Goal: Task Accomplishment & Management: Use online tool/utility

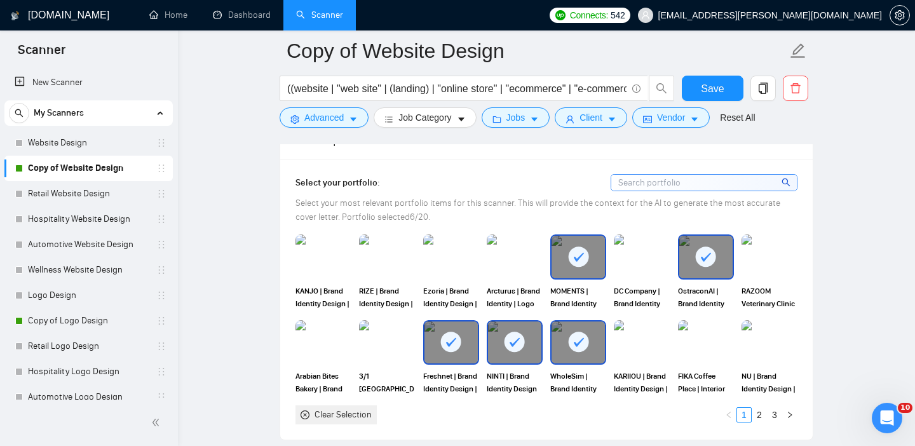
scroll to position [1162, 0]
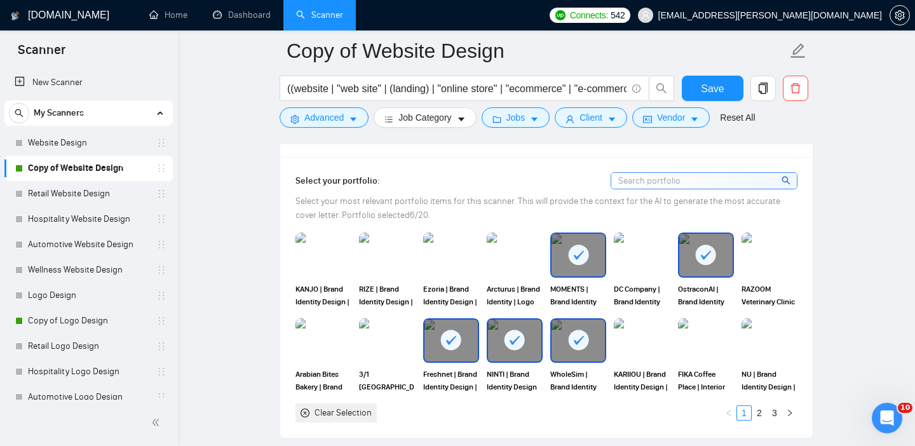
click at [575, 265] on rect at bounding box center [578, 255] width 20 height 20
click at [700, 265] on rect at bounding box center [706, 255] width 20 height 20
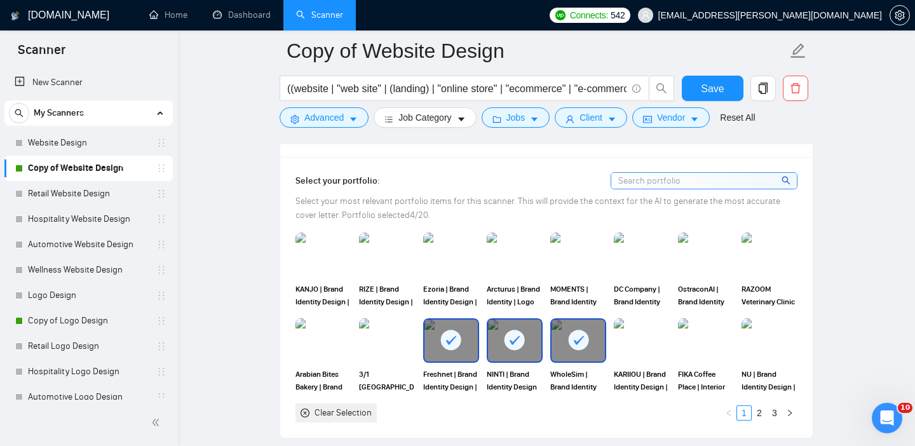
click at [520, 350] on rect at bounding box center [514, 340] width 20 height 20
click at [759, 420] on link "2" at bounding box center [759, 413] width 14 height 14
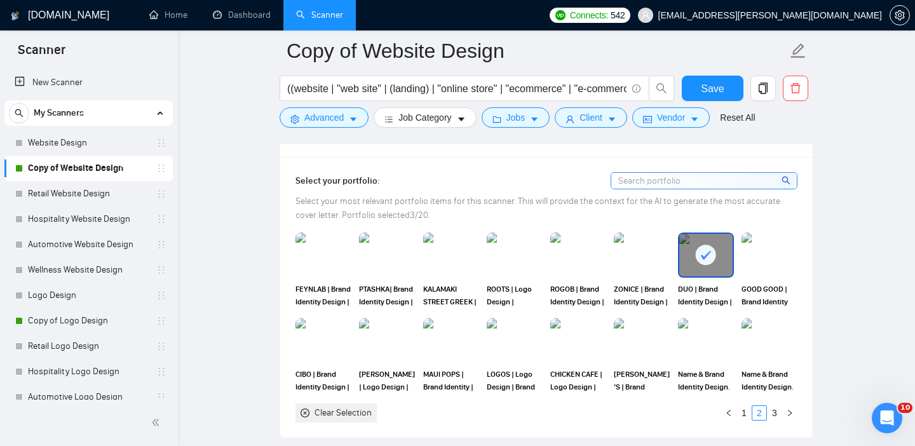
click at [700, 266] on icon at bounding box center [705, 255] width 21 height 21
click at [778, 420] on link "3" at bounding box center [774, 413] width 14 height 14
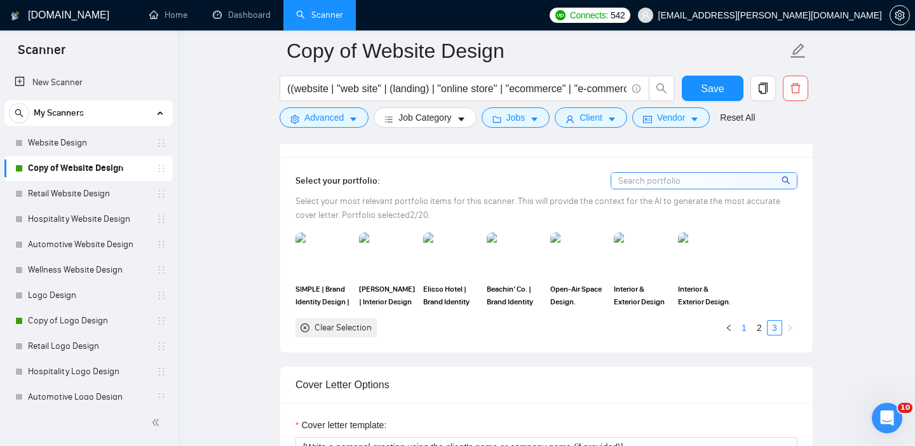
click at [746, 335] on link "1" at bounding box center [744, 328] width 14 height 14
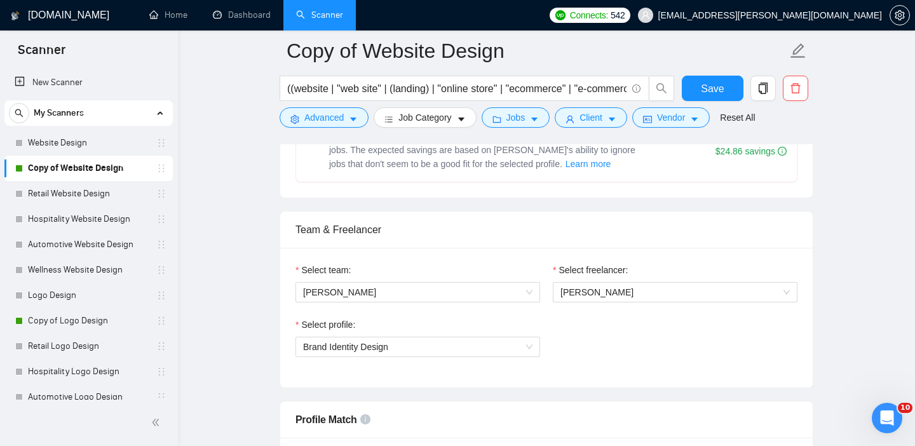
scroll to position [571, 0]
click at [461, 350] on span "Brand Identity Design" at bounding box center [417, 346] width 229 height 19
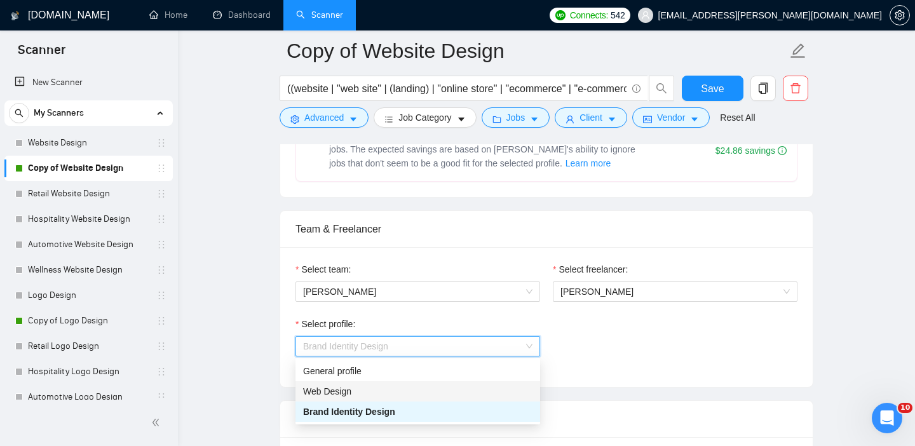
click at [433, 389] on div "Web Design" at bounding box center [417, 391] width 229 height 14
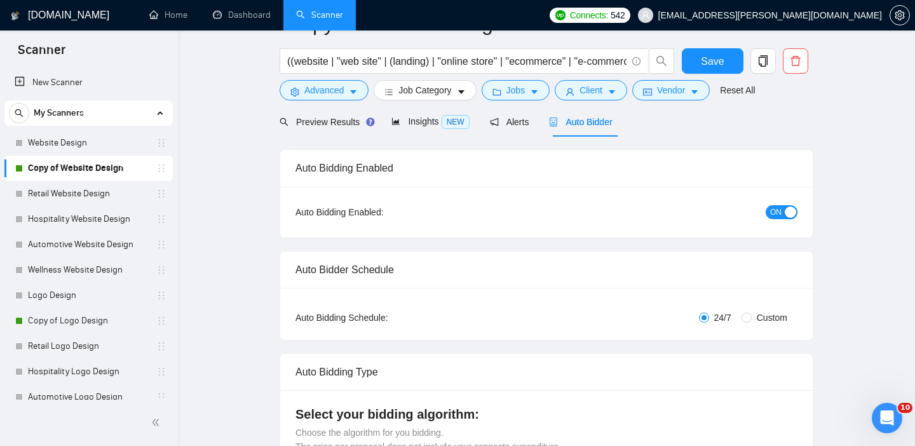
scroll to position [0, 0]
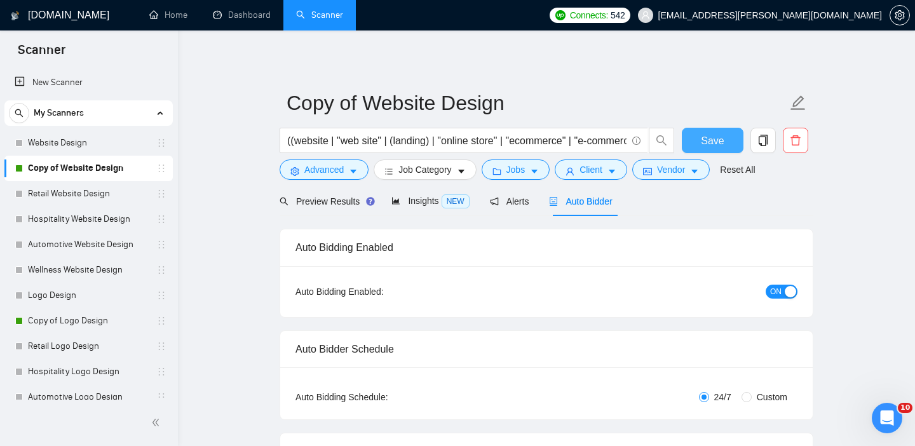
click at [710, 139] on span "Save" at bounding box center [712, 141] width 23 height 16
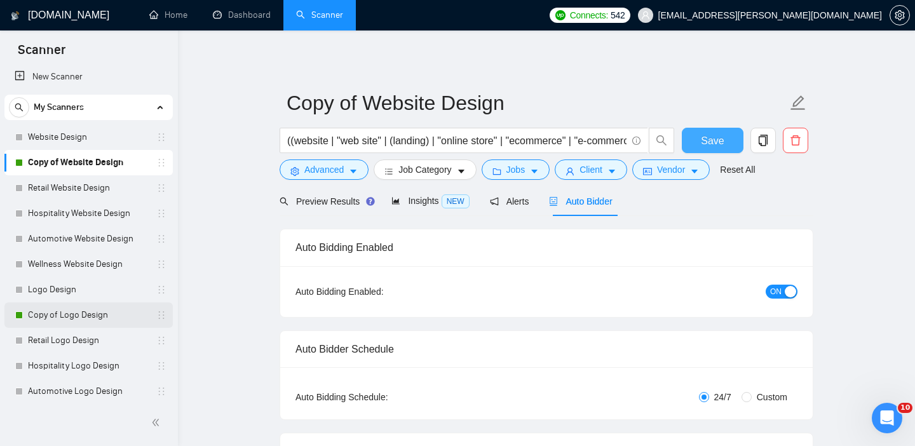
scroll to position [8, 0]
click at [83, 315] on link "Copy of Logo Design" at bounding box center [88, 312] width 121 height 25
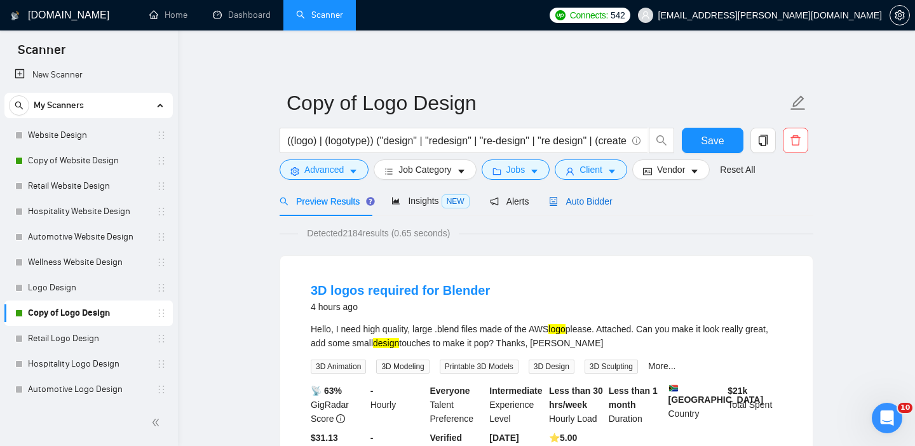
click at [581, 205] on span "Auto Bidder" at bounding box center [580, 201] width 63 height 10
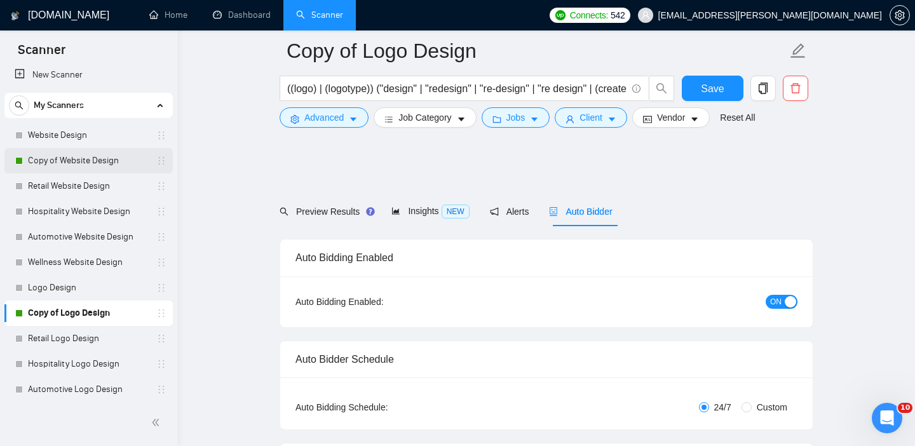
scroll to position [1092, 0]
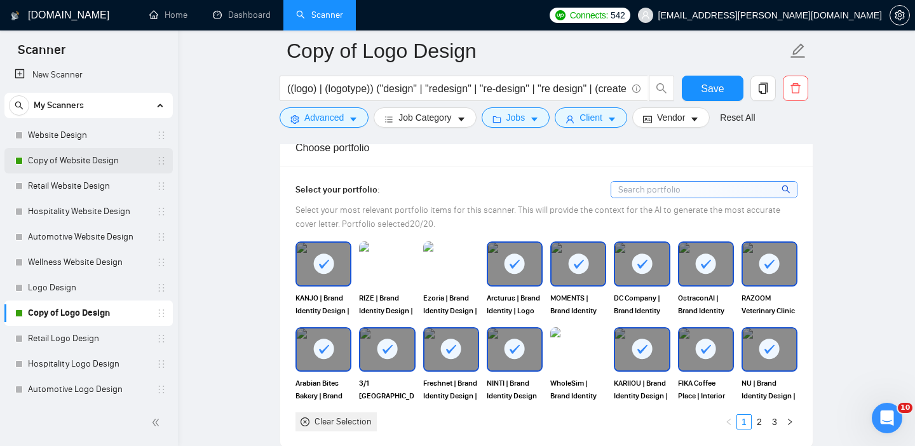
click at [57, 161] on link "Copy of Website Design" at bounding box center [88, 160] width 121 height 25
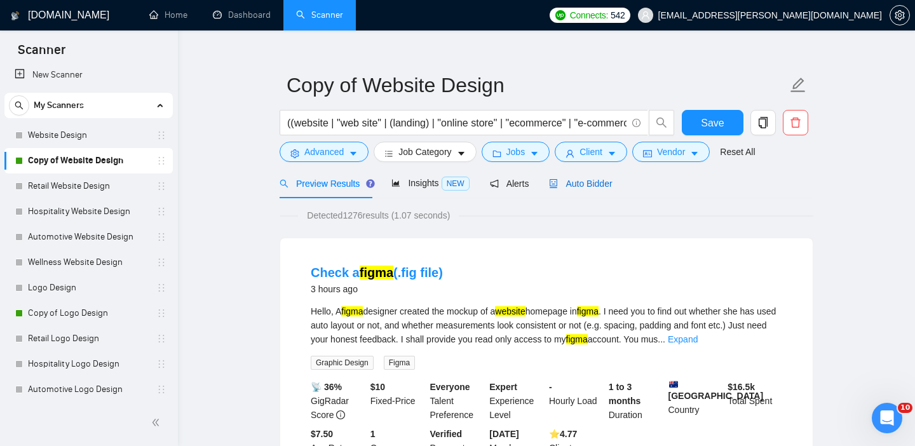
click at [584, 185] on span "Auto Bidder" at bounding box center [580, 183] width 63 height 10
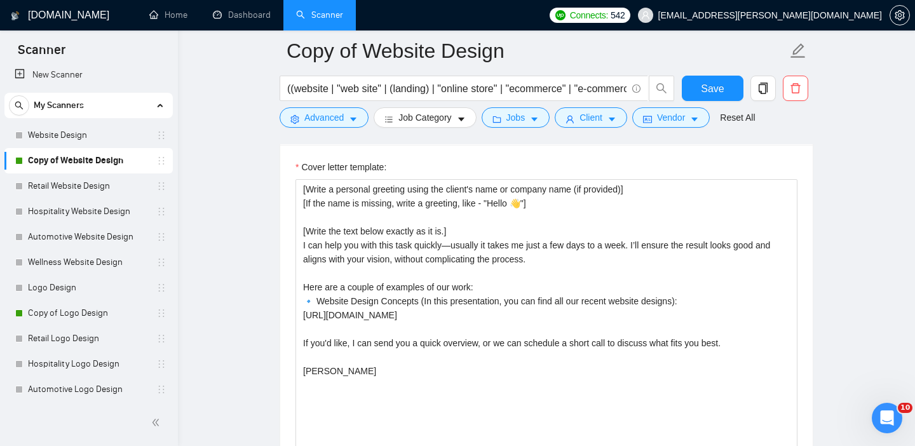
scroll to position [1431, 0]
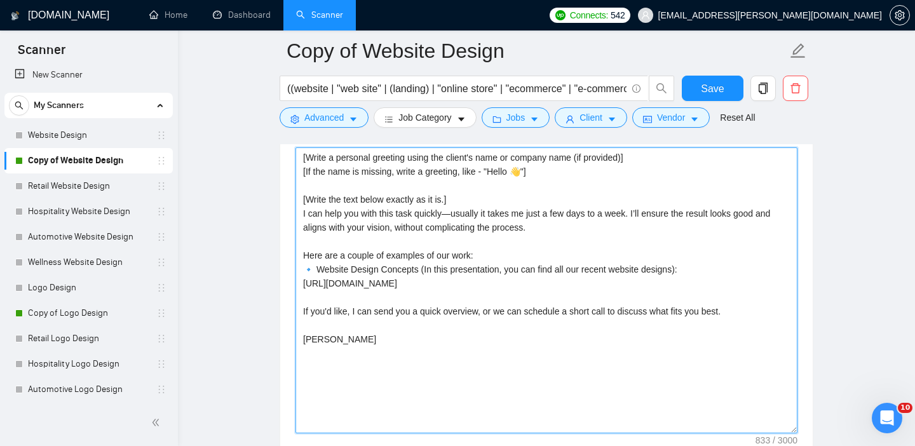
click at [506, 227] on textarea "[Write a personal greeting using the client's name or company name (if provided…" at bounding box center [546, 290] width 502 height 286
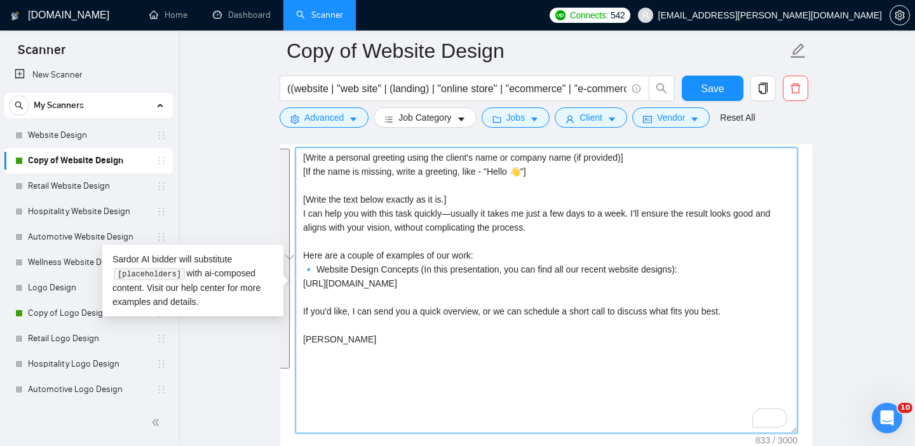
click at [511, 241] on textarea "[Write a personal greeting using the client's name or company name (if provided…" at bounding box center [546, 290] width 502 height 286
drag, startPoint x: 502, startPoint y: 253, endPoint x: 286, endPoint y: 149, distance: 239.8
click at [286, 149] on div "Cover letter template: [Write a personal greeting using the client's name or co…" at bounding box center [546, 288] width 532 height 351
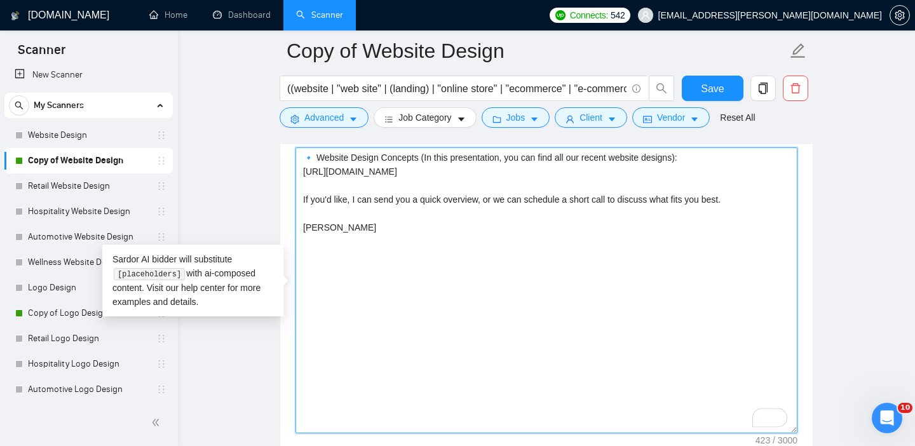
drag, startPoint x: 304, startPoint y: 231, endPoint x: 448, endPoint y: 375, distance: 203.9
click at [448, 375] on textarea "🔹 Website Design Concepts (In this presentation, you can find all our recent we…" at bounding box center [546, 290] width 502 height 286
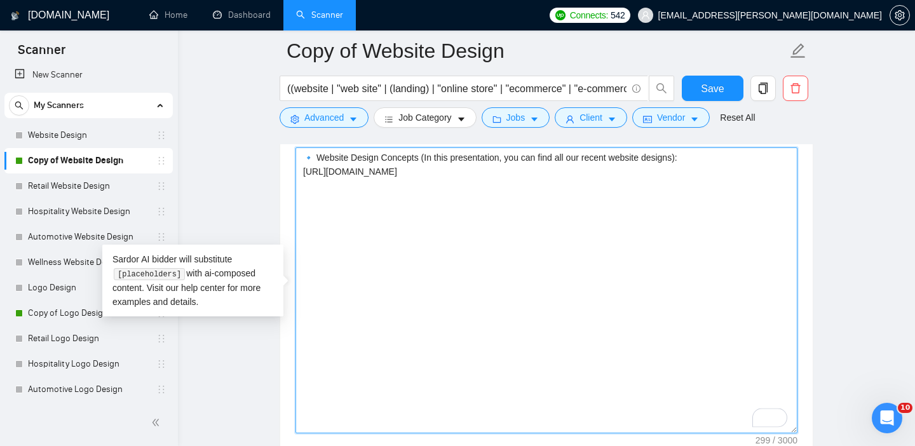
click at [306, 171] on textarea "🔹 Website Design Concepts (In this presentation, you can find all our recent we…" at bounding box center [546, 290] width 502 height 286
click at [316, 162] on textarea "🔹 Website Design Concepts (In this presentation, you can find all our recent we…" at bounding box center [546, 290] width 502 height 286
paste textarea "Troubles with [pain point]? I’ve got you covered. Hi [use client’s name if it’s…"
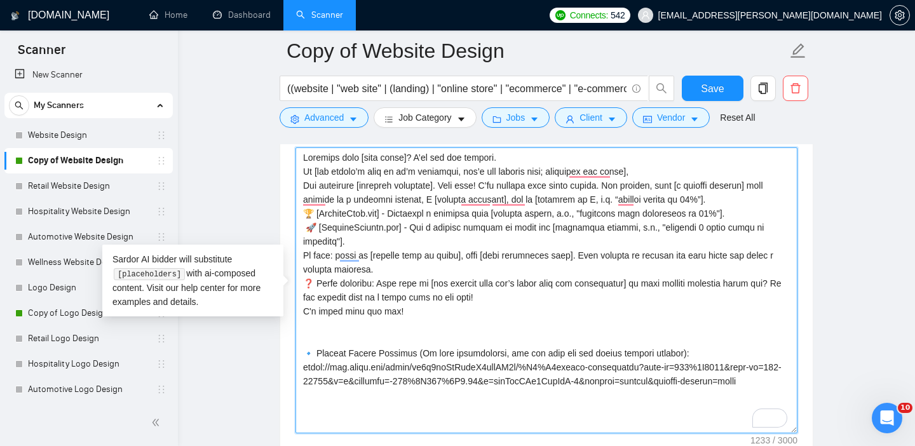
click at [525, 156] on textarea "Cover letter template:" at bounding box center [546, 290] width 502 height 286
click at [598, 173] on textarea "Cover letter template:" at bounding box center [546, 290] width 502 height 286
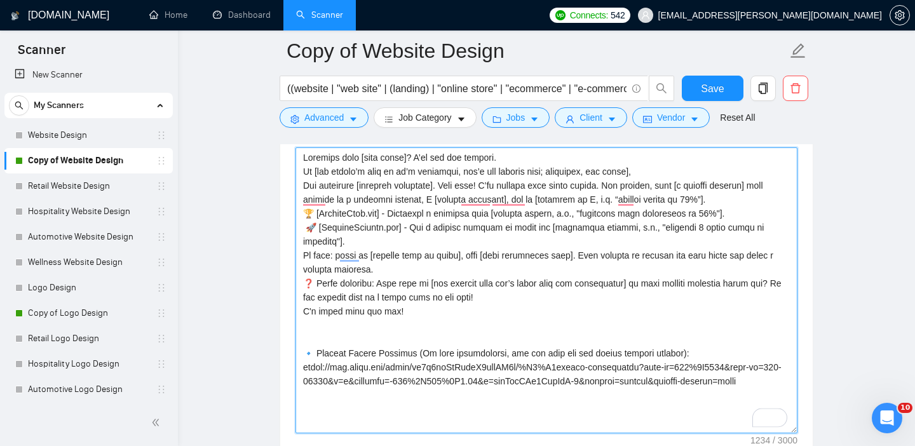
click at [667, 166] on textarea "Cover letter template:" at bounding box center [546, 290] width 502 height 286
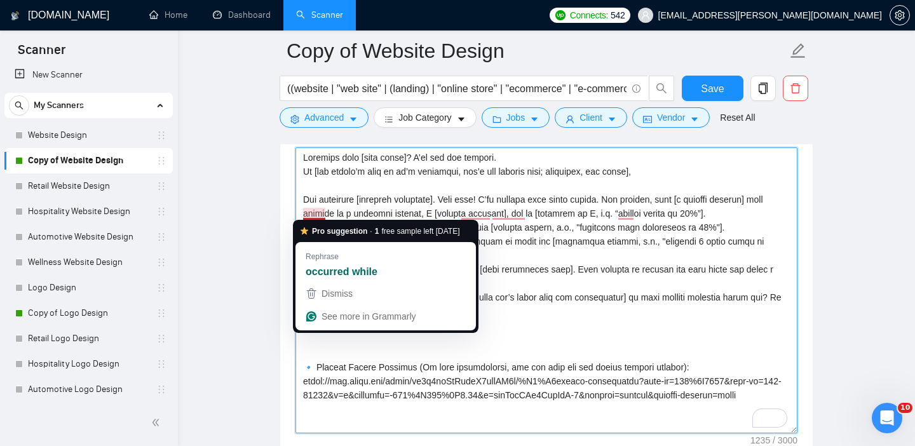
click at [577, 255] on textarea "Cover letter template:" at bounding box center [546, 290] width 502 height 286
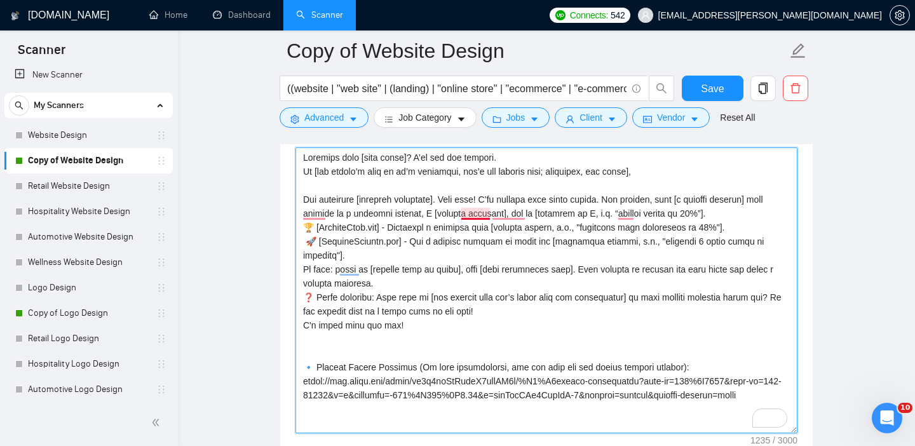
click at [477, 213] on textarea "Cover letter template:" at bounding box center [546, 290] width 502 height 286
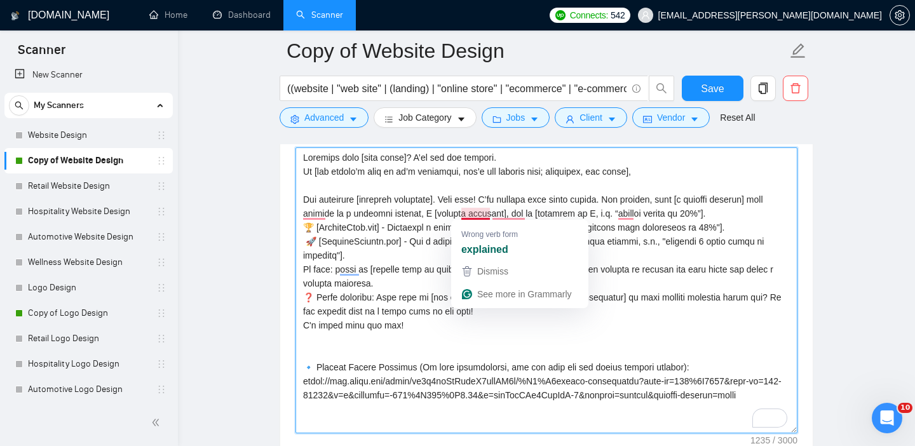
click at [606, 222] on textarea "Cover letter template:" at bounding box center [546, 290] width 502 height 286
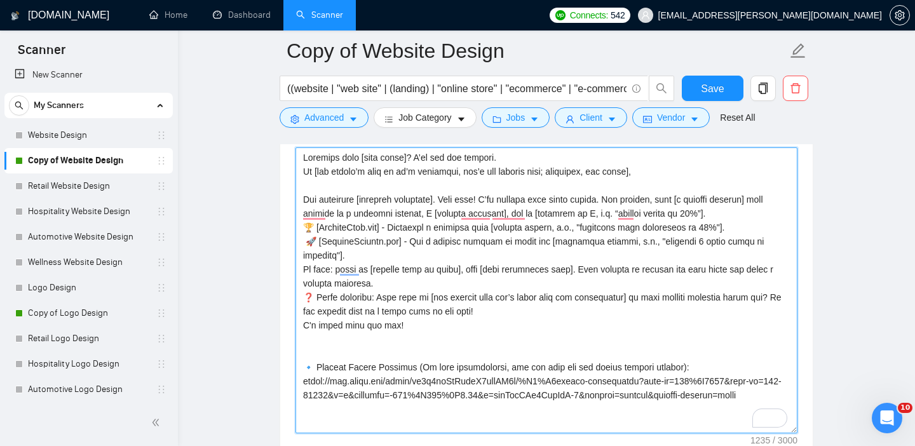
click at [308, 239] on textarea "Cover letter template:" at bounding box center [546, 290] width 502 height 286
click at [304, 224] on textarea "Cover letter template:" at bounding box center [546, 290] width 502 height 286
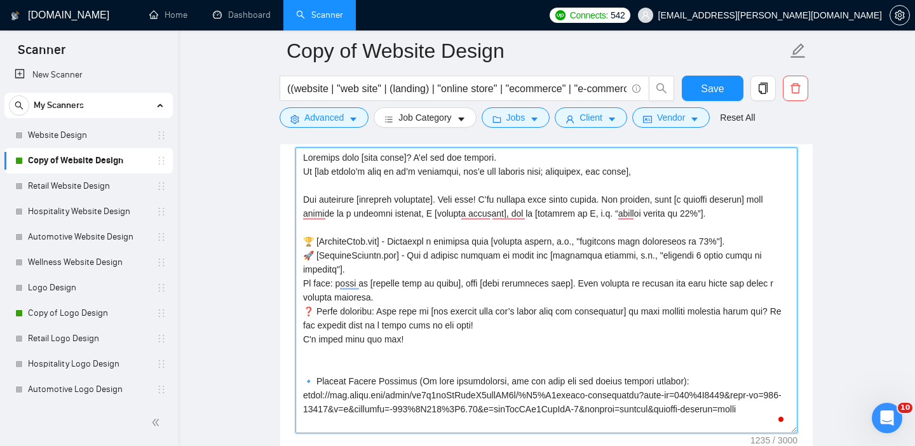
click at [302, 285] on textarea "Cover letter template:" at bounding box center [546, 290] width 502 height 286
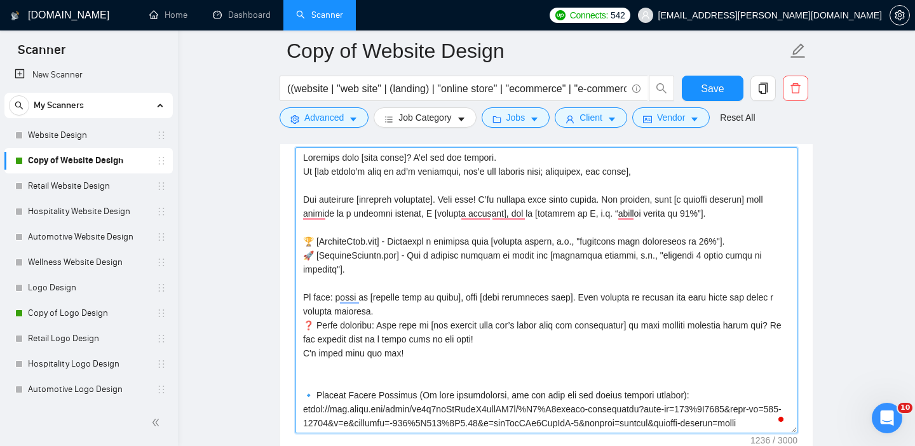
click at [304, 325] on textarea "Cover letter template:" at bounding box center [546, 290] width 502 height 286
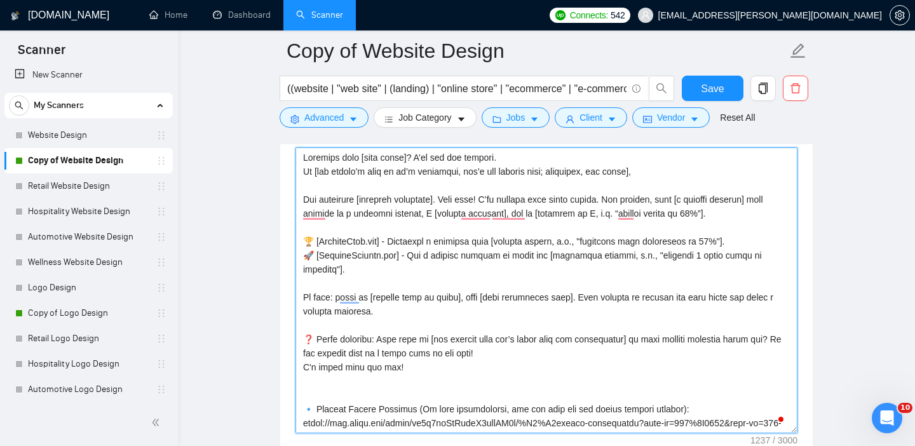
click at [353, 398] on textarea "Cover letter template:" at bounding box center [546, 290] width 502 height 286
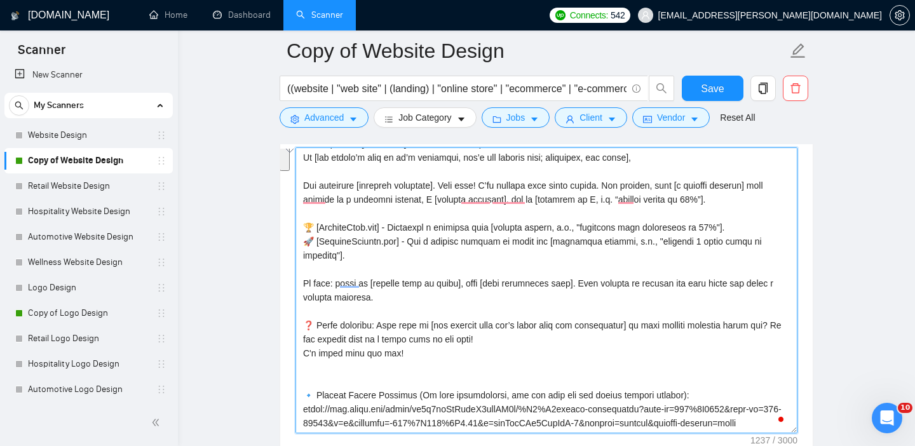
drag, startPoint x: 302, startPoint y: 404, endPoint x: 626, endPoint y: 422, distance: 325.1
click at [626, 422] on textarea "Cover letter template:" at bounding box center [546, 290] width 502 height 286
drag, startPoint x: 752, startPoint y: 425, endPoint x: 301, endPoint y: 387, distance: 452.6
click at [301, 387] on textarea "Cover letter template:" at bounding box center [546, 290] width 502 height 286
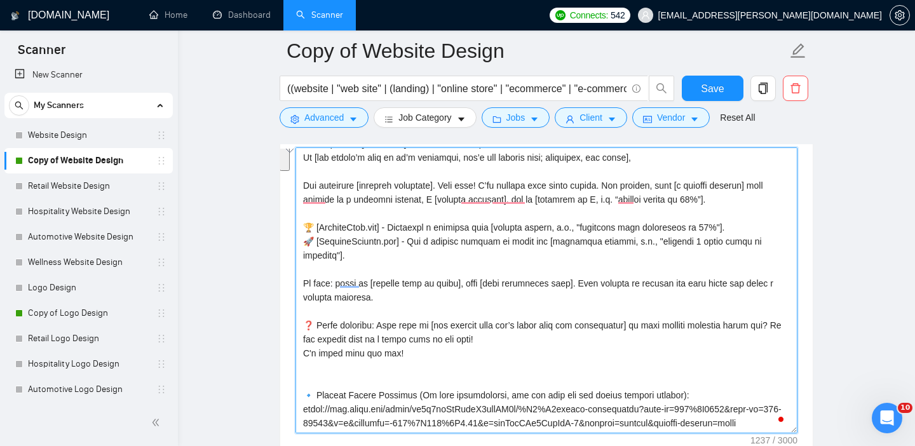
click at [315, 262] on textarea "Cover letter template:" at bounding box center [546, 290] width 502 height 286
paste textarea "🔹 Website Design Concepts (In this presentation, you can find all our recent we…"
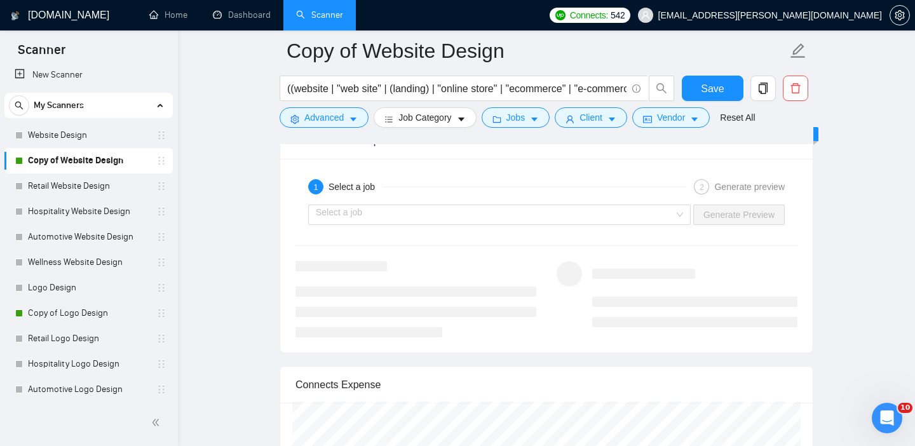
scroll to position [2423, 0]
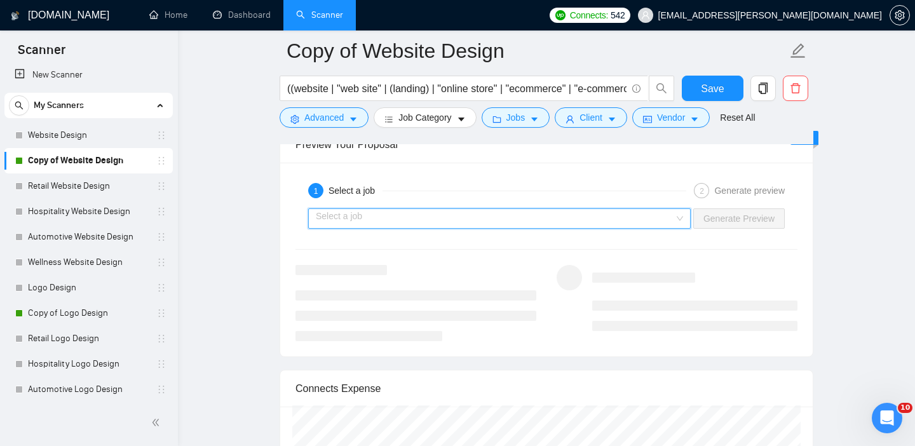
click at [387, 222] on input "search" at bounding box center [495, 218] width 358 height 19
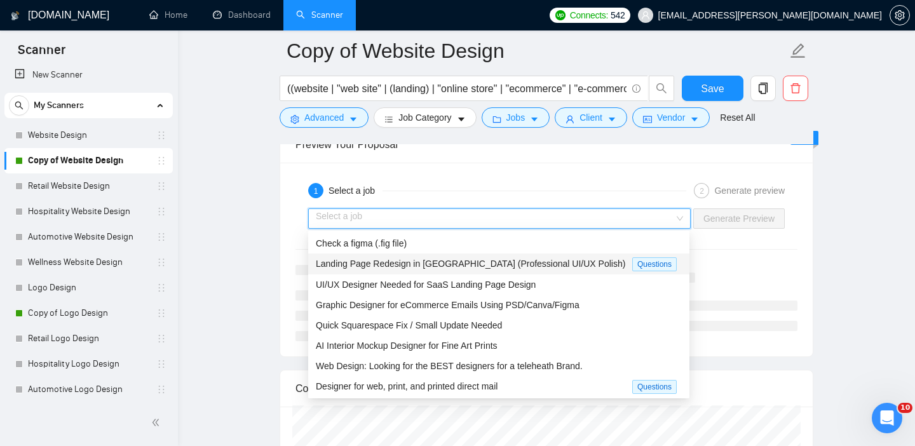
click at [395, 260] on span "Landing Page Redesign in [GEOGRAPHIC_DATA] (Professional UI/UX Polish)" at bounding box center [470, 264] width 309 height 10
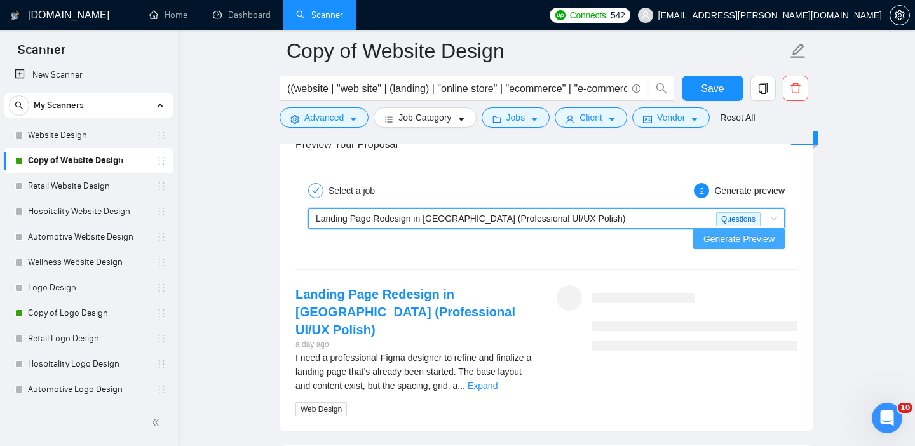
click at [732, 232] on span "Generate Preview" at bounding box center [738, 239] width 71 height 14
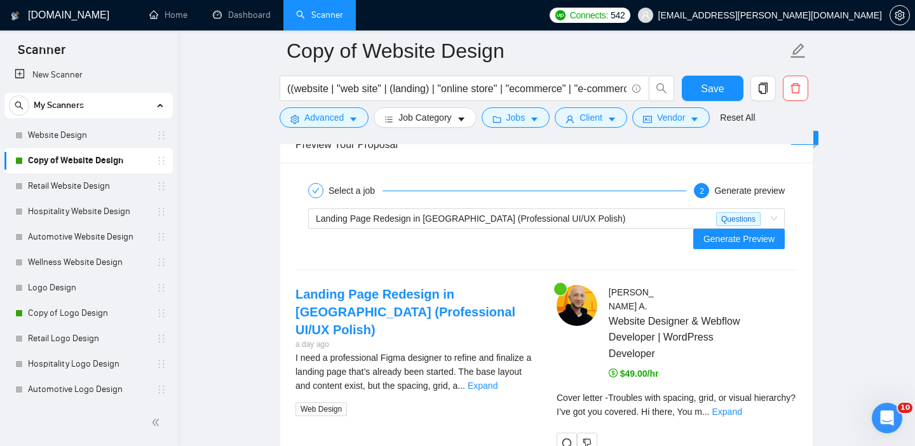
click at [638, 368] on span "$49.00/hr" at bounding box center [634, 373] width 50 height 10
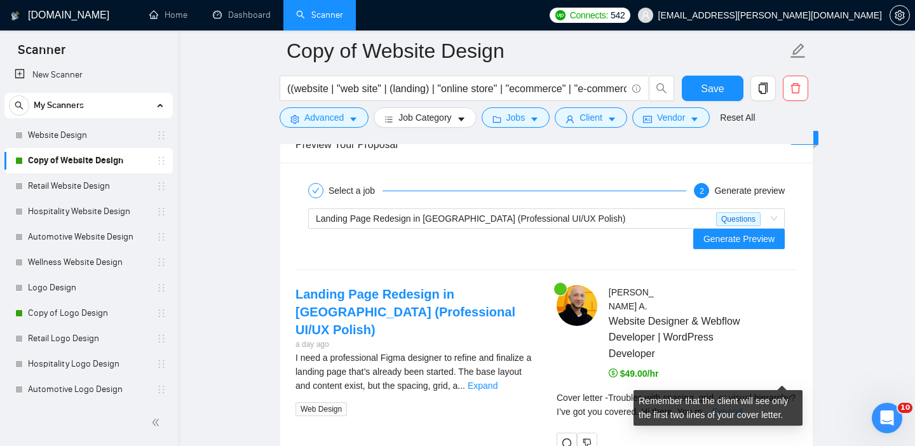
click at [741, 407] on link "Expand" at bounding box center [726, 412] width 30 height 10
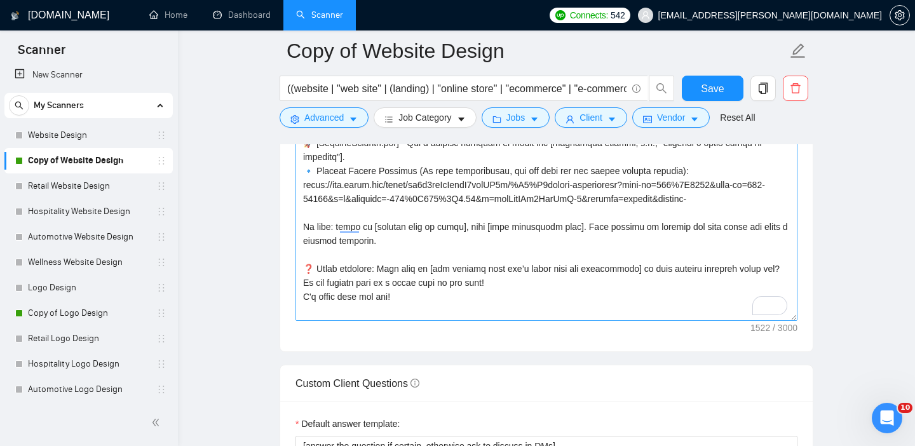
scroll to position [84, 0]
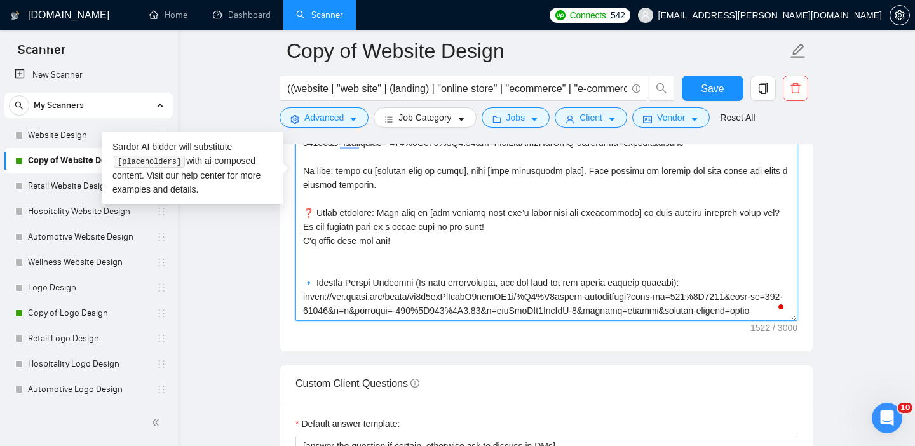
drag, startPoint x: 306, startPoint y: 232, endPoint x: 454, endPoint y: 340, distance: 183.6
click at [454, 340] on div "Cover letter template:" at bounding box center [546, 176] width 532 height 351
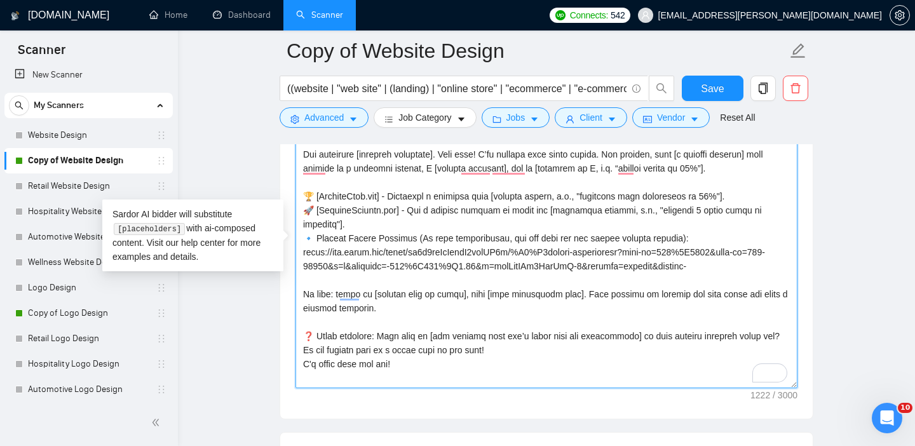
scroll to position [1453, 0]
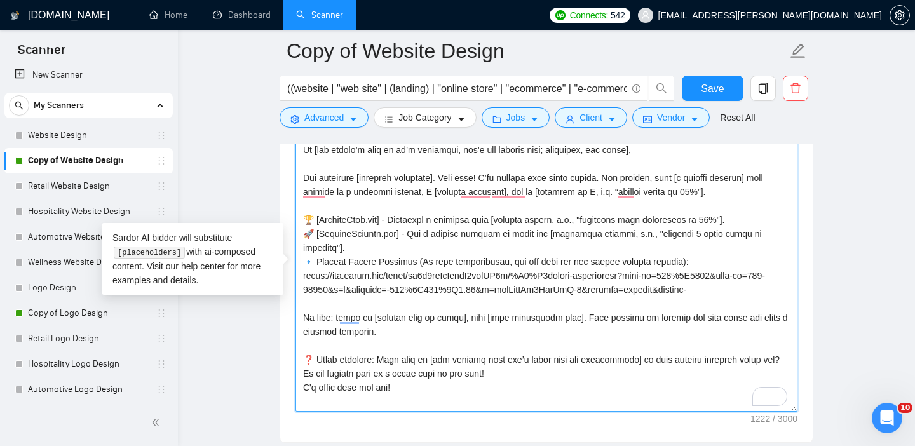
drag, startPoint x: 314, startPoint y: 264, endPoint x: 421, endPoint y: 262, distance: 106.7
click at [421, 262] on textarea "Cover letter template:" at bounding box center [546, 269] width 502 height 286
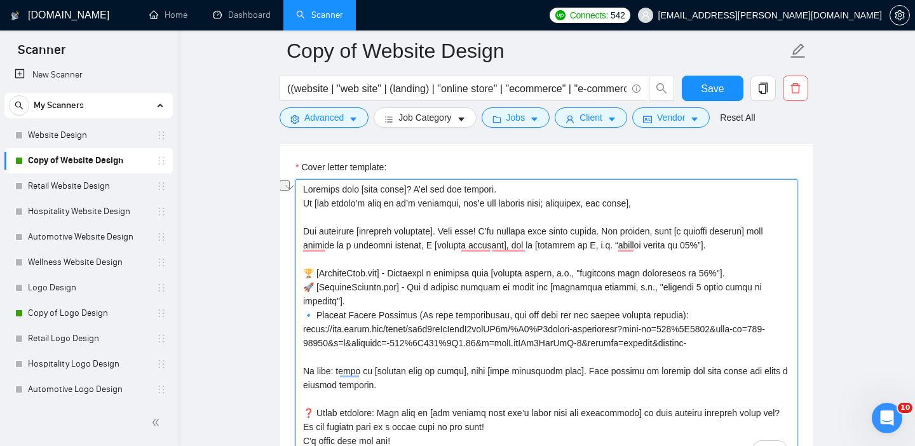
scroll to position [1402, 0]
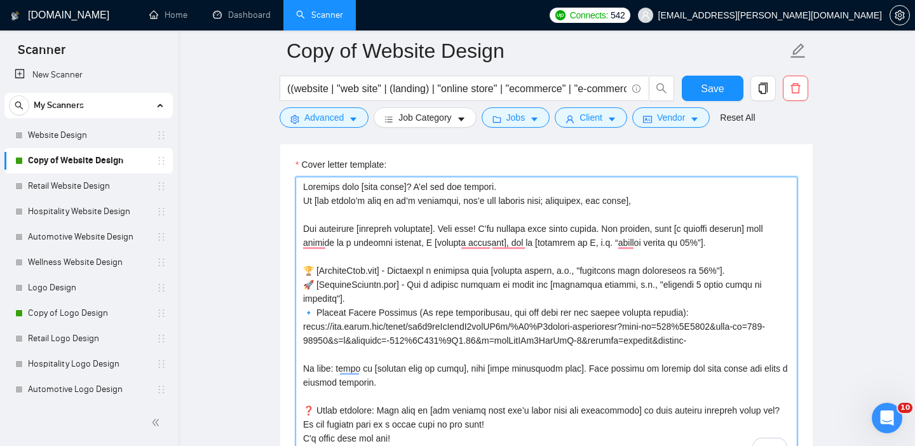
drag, startPoint x: 317, startPoint y: 269, endPoint x: 391, endPoint y: 268, distance: 73.7
click at [391, 268] on textarea "Cover letter template:" at bounding box center [546, 320] width 502 height 286
paste textarea "Website Design Concepts"
drag, startPoint x: 302, startPoint y: 339, endPoint x: 800, endPoint y: 358, distance: 499.0
click at [800, 358] on div "Cover letter template:" at bounding box center [546, 317] width 532 height 351
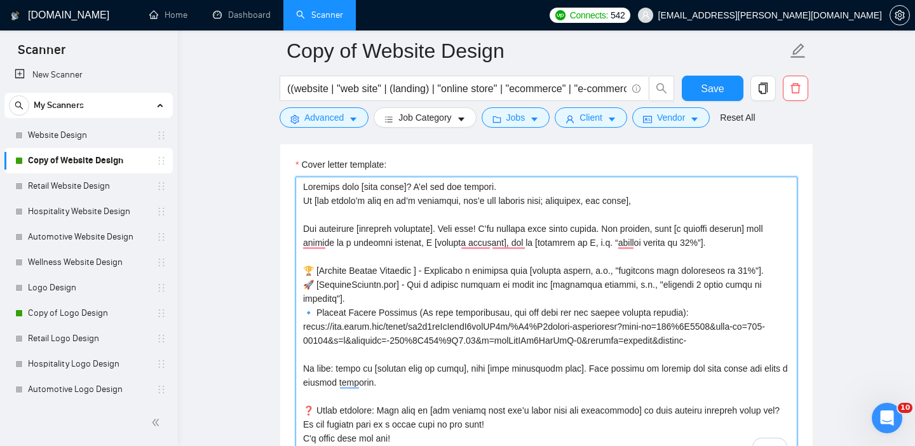
click at [440, 270] on textarea "Cover letter template:" at bounding box center [546, 320] width 502 height 286
paste textarea "https://www.figma.com/proto/cm9u0qoKePxeyB7kdhSI8r/%D0%A1lients-presentaion?pag…"
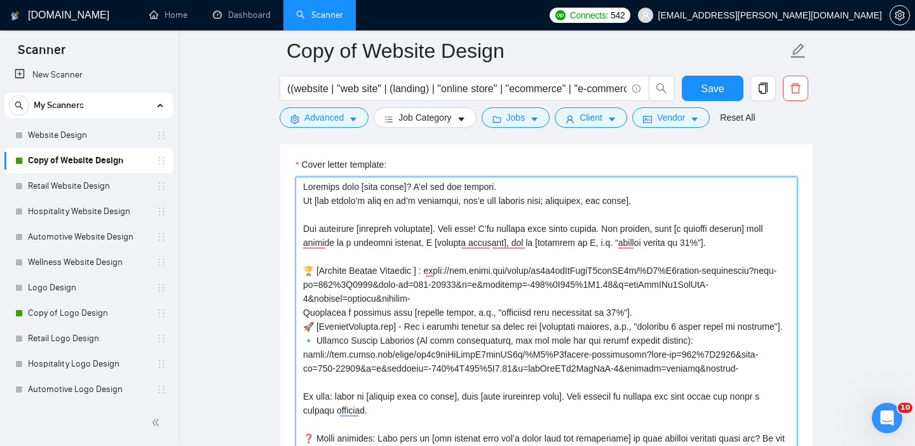
click at [308, 324] on textarea "Cover letter template:" at bounding box center [546, 320] width 502 height 286
drag, startPoint x: 301, startPoint y: 327, endPoint x: 731, endPoint y: 384, distance: 433.7
click at [731, 384] on textarea "Cover letter template:" at bounding box center [546, 320] width 502 height 286
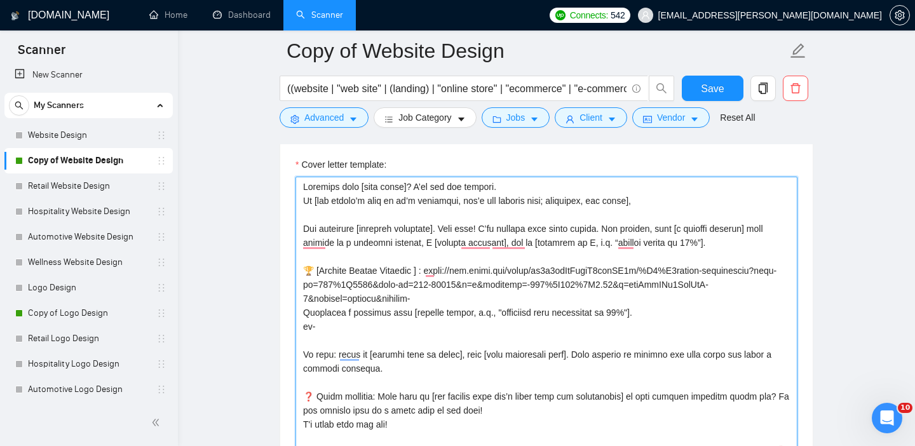
click at [659, 334] on textarea "Cover letter template:" at bounding box center [546, 320] width 502 height 286
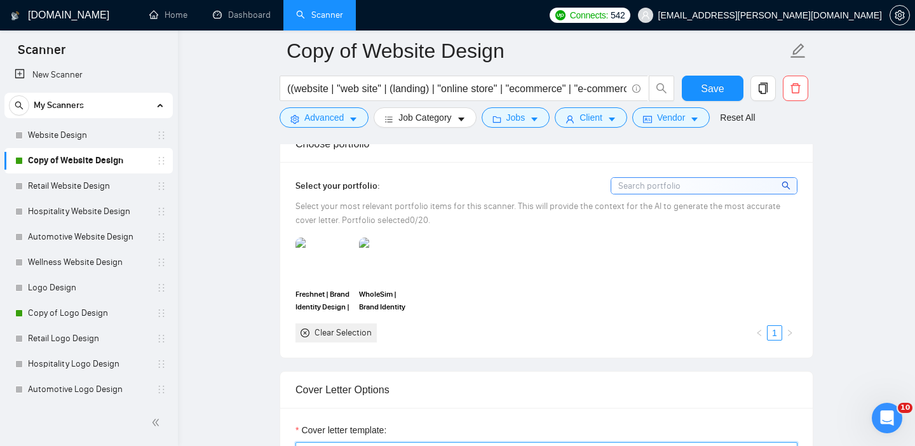
scroll to position [1134, 0]
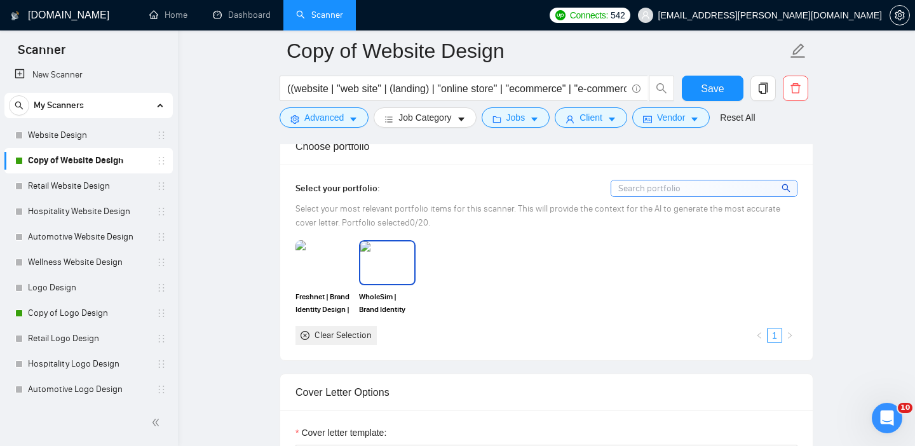
click at [391, 267] on img at bounding box center [386, 262] width 53 height 42
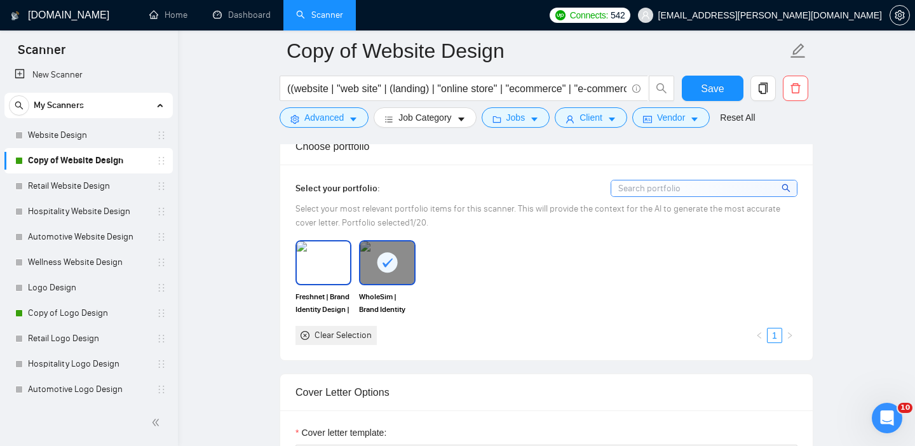
click at [316, 268] on img at bounding box center [323, 262] width 53 height 42
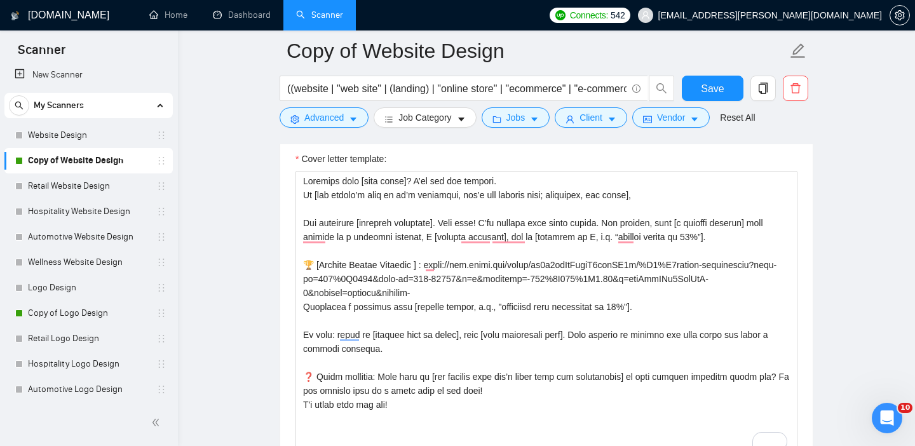
scroll to position [1409, 0]
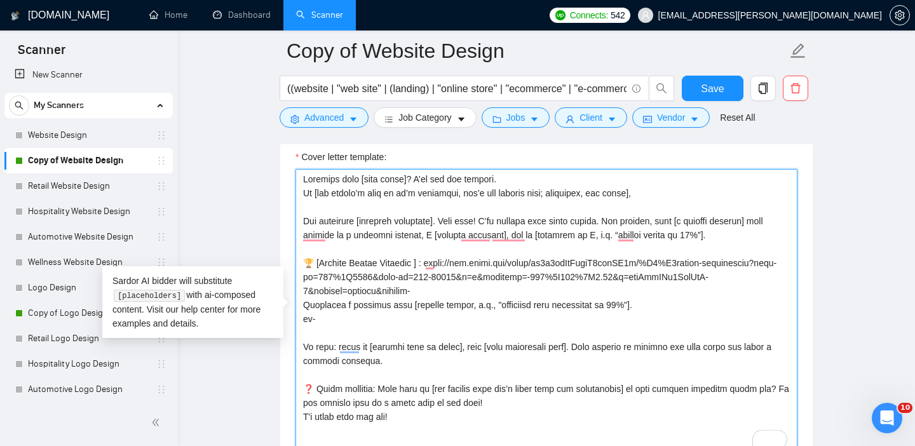
click at [489, 328] on textarea "Cover letter template:" at bounding box center [546, 312] width 502 height 286
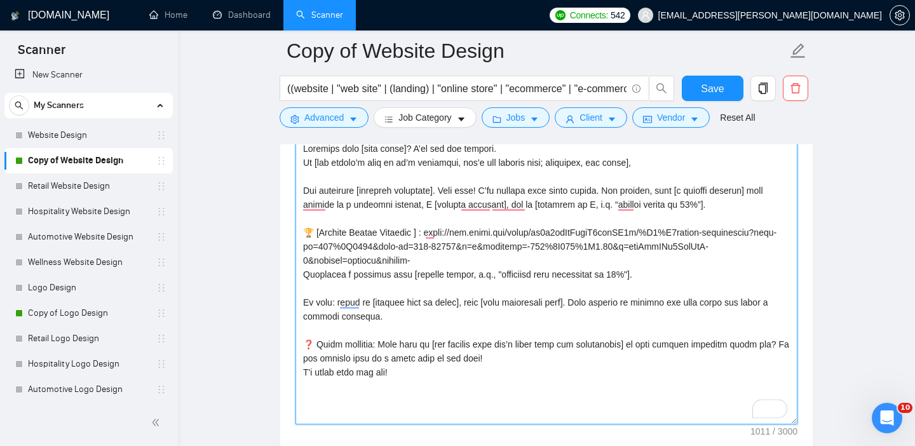
scroll to position [1439, 0]
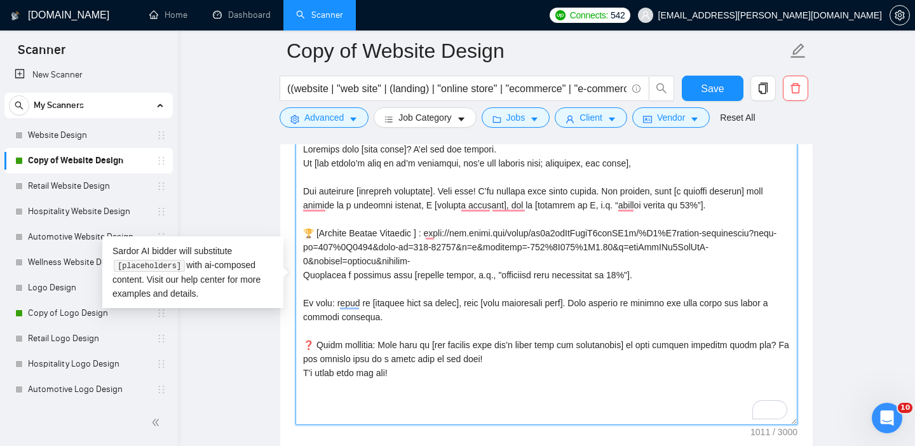
click at [316, 217] on textarea "Cover letter template:" at bounding box center [546, 282] width 502 height 286
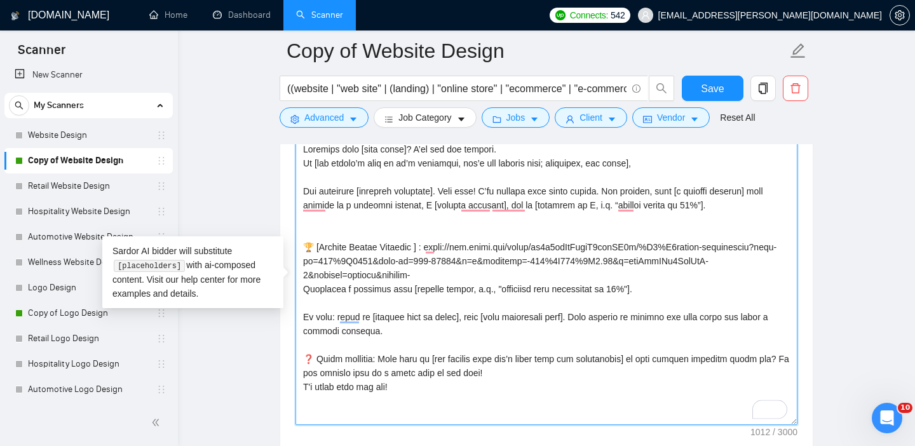
paste textarea "🏆 [ProjectName.com] - Developed a solution that [mention result, e.g., "increas…"
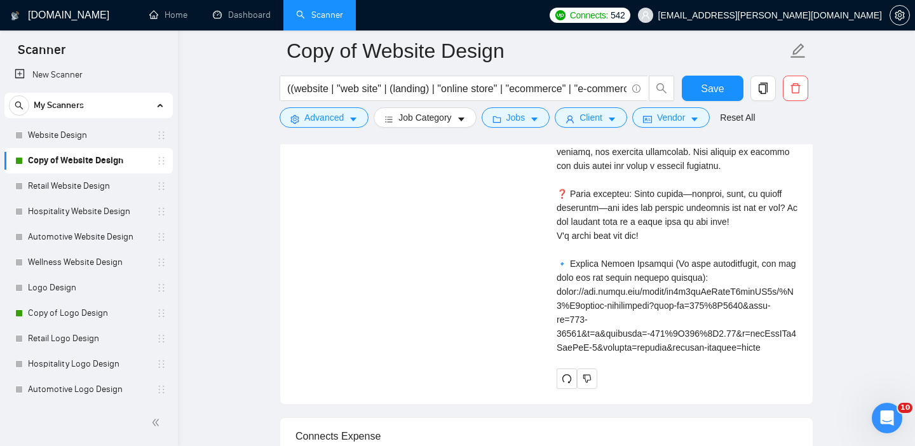
scroll to position [3134, 0]
click at [563, 375] on icon "redo" at bounding box center [566, 379] width 9 height 9
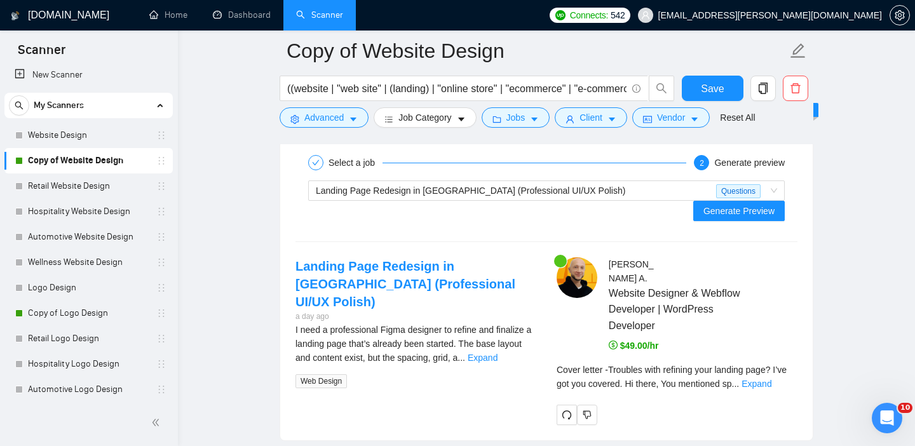
scroll to position [2452, 0]
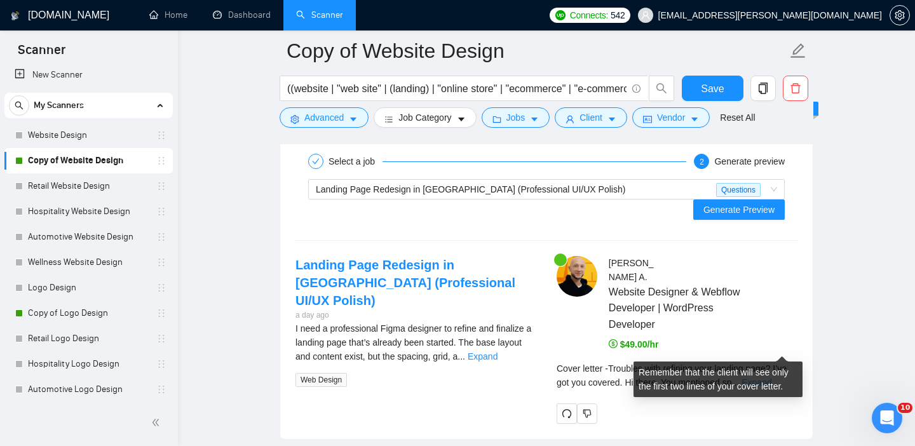
click at [768, 377] on link "Expand" at bounding box center [756, 382] width 30 height 10
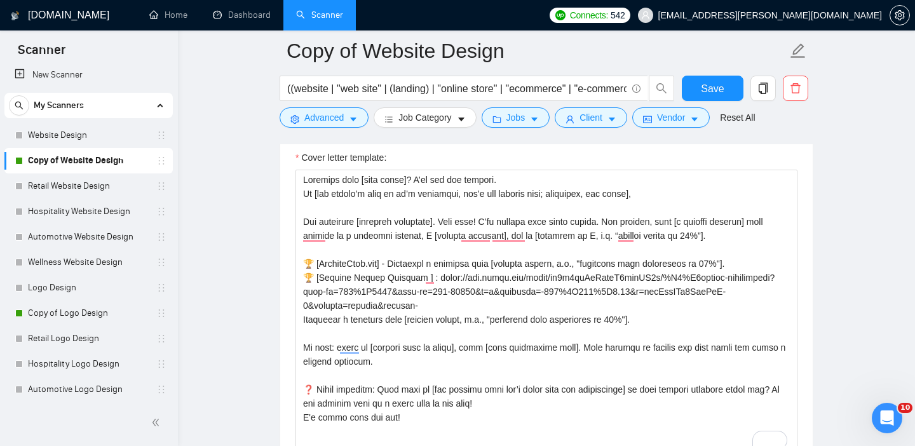
scroll to position [1408, 0]
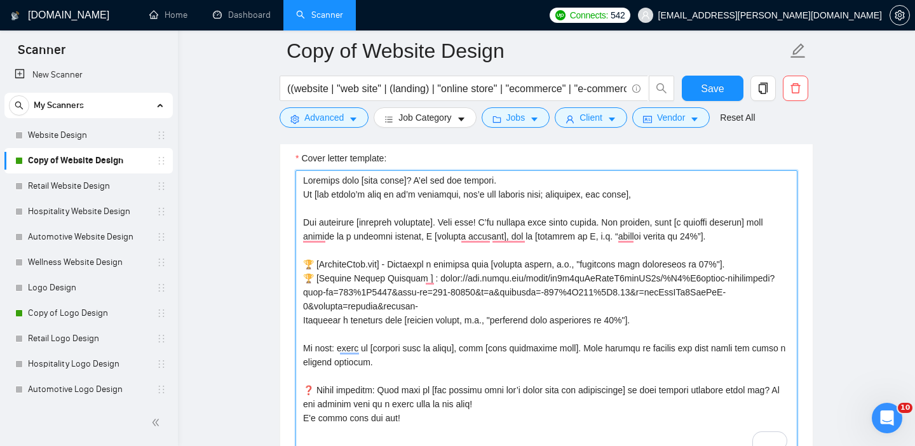
click at [526, 317] on textarea "Cover letter template:" at bounding box center [546, 313] width 502 height 286
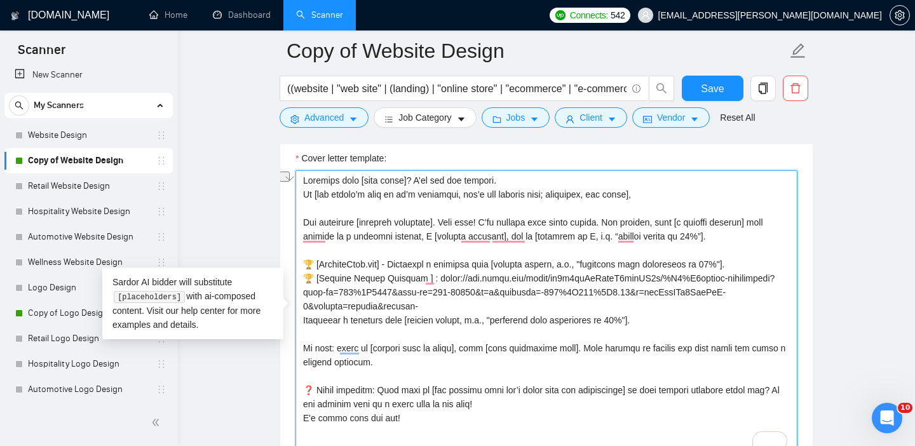
drag, startPoint x: 673, startPoint y: 324, endPoint x: 296, endPoint y: 319, distance: 377.3
click at [295, 319] on div "Cover Letter Options Cover letter template:" at bounding box center [546, 293] width 534 height 388
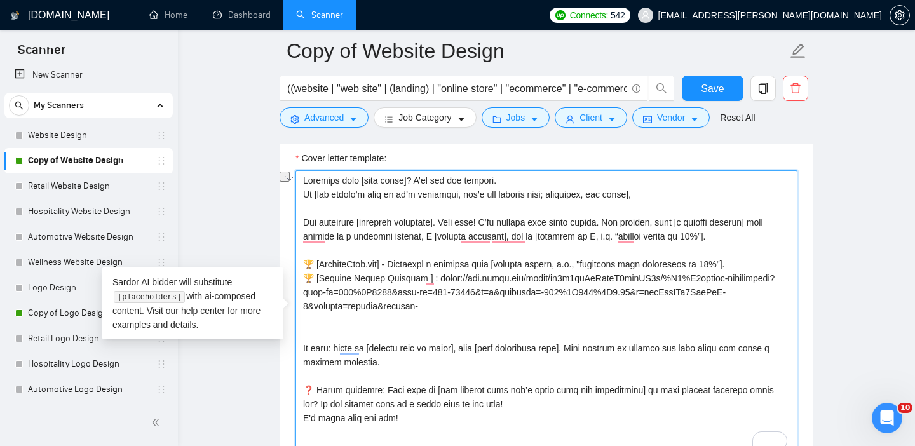
drag, startPoint x: 303, startPoint y: 260, endPoint x: 786, endPoint y: 269, distance: 482.8
click at [786, 269] on textarea "Cover letter template:" at bounding box center [546, 313] width 502 height 286
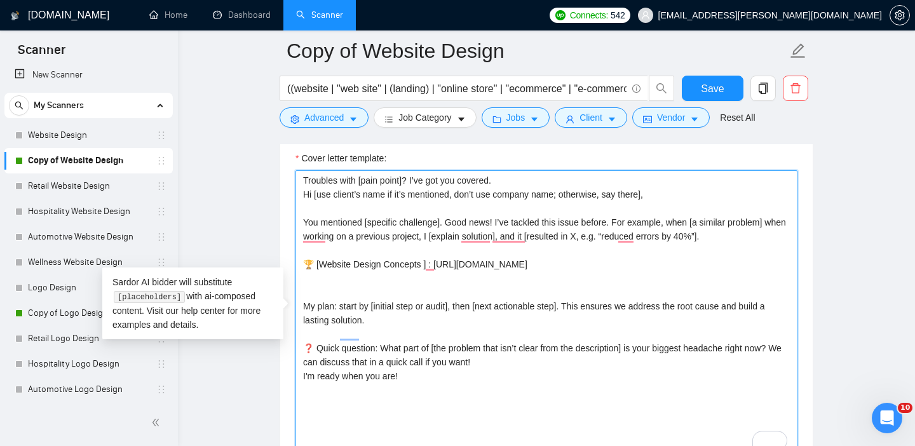
click at [574, 319] on textarea "Troubles with [pain point]? I’ve got you covered. Hi [use client’s name if it’s…" at bounding box center [546, 313] width 502 height 286
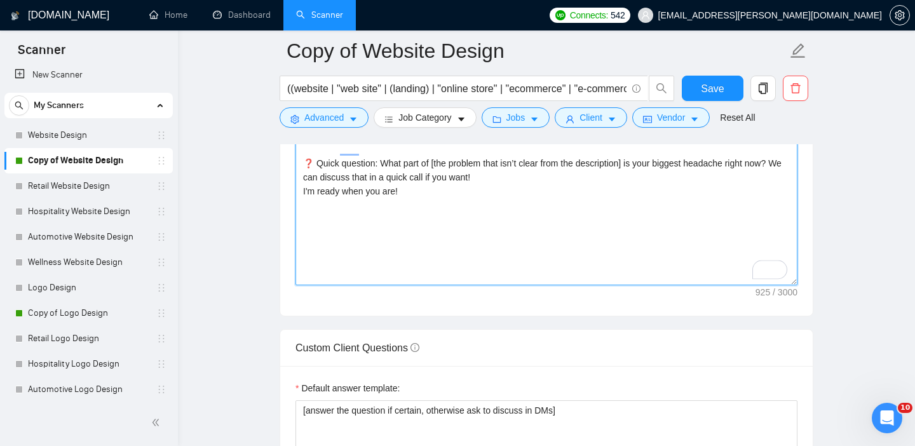
scroll to position [1580, 0]
click at [379, 258] on textarea "Troubles with [pain point]? I’ve got you covered. Hi [use client’s name if it’s…" at bounding box center [546, 141] width 502 height 286
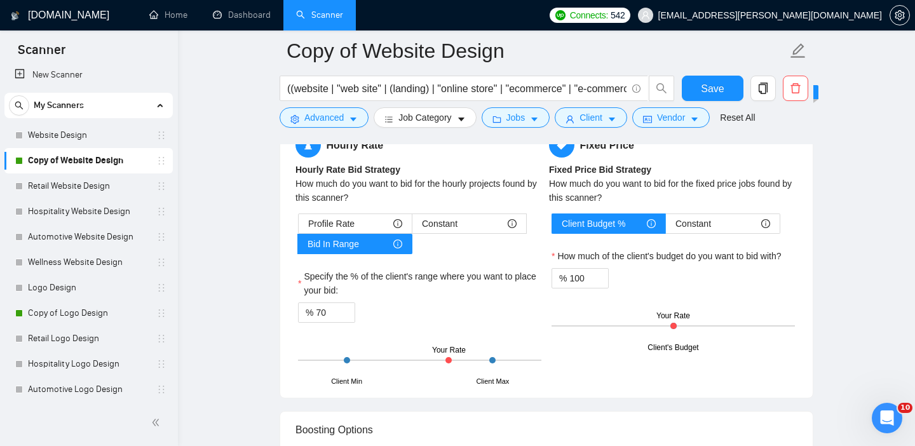
scroll to position [2021, 0]
type textarea "Troubles with [pain point]? I’ve got you covered. Hi [use client’s name if it’s…"
click at [448, 359] on div at bounding box center [448, 359] width 6 height 6
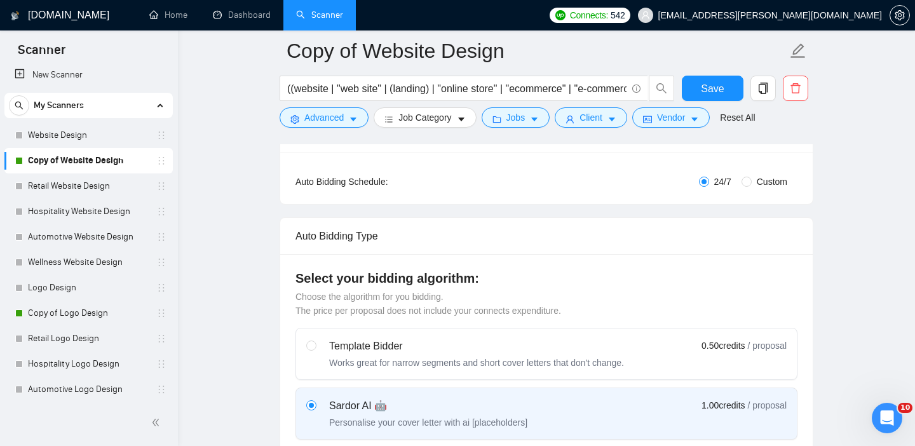
scroll to position [0, 0]
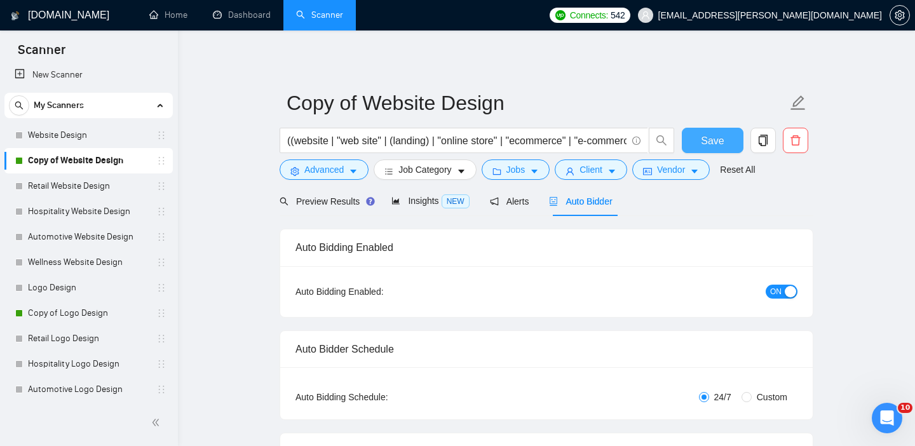
click at [694, 133] on button "Save" at bounding box center [713, 140] width 62 height 25
click at [446, 165] on span "Job Category" at bounding box center [424, 170] width 53 height 14
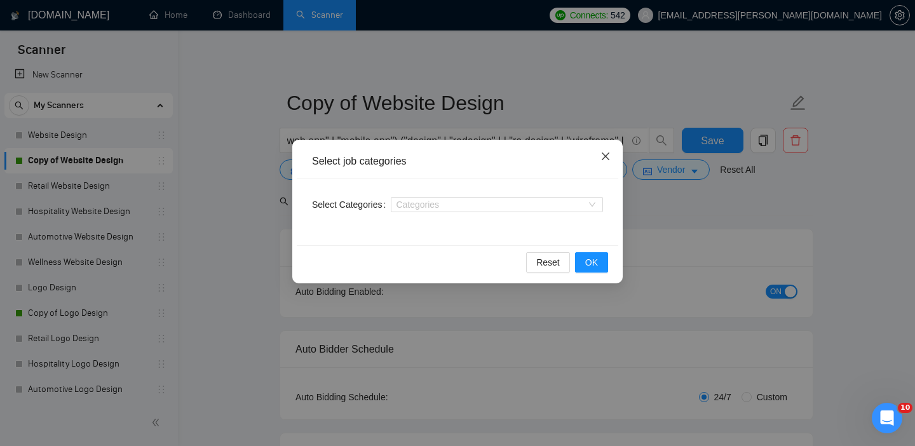
click at [618, 149] on span "Close" at bounding box center [605, 157] width 34 height 34
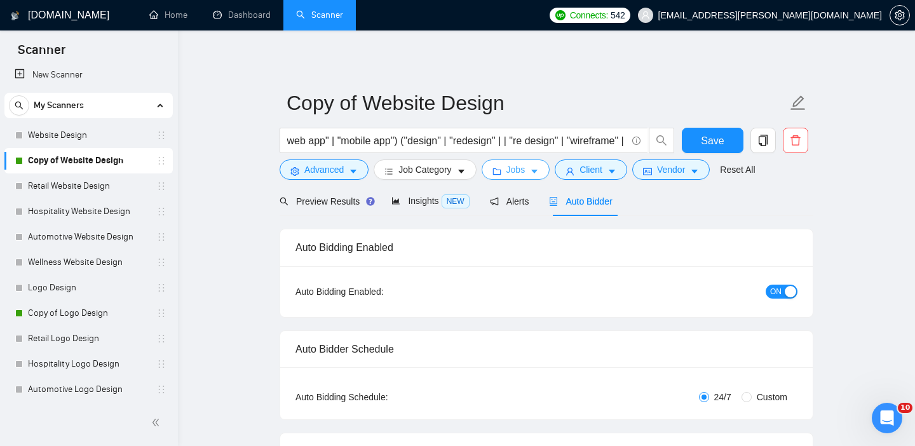
click at [515, 171] on span "Jobs" at bounding box center [515, 170] width 19 height 14
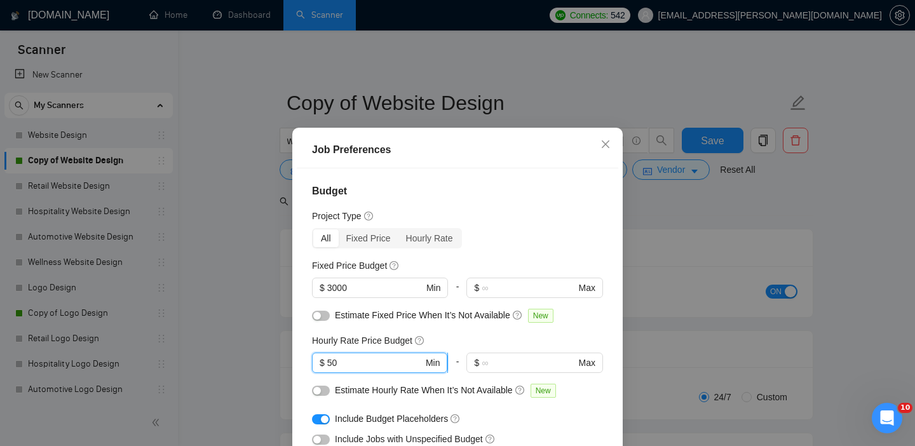
click at [338, 367] on input "50" at bounding box center [375, 363] width 96 height 14
drag, startPoint x: 338, startPoint y: 367, endPoint x: 331, endPoint y: 366, distance: 7.1
click at [331, 366] on input "50" at bounding box center [375, 363] width 96 height 14
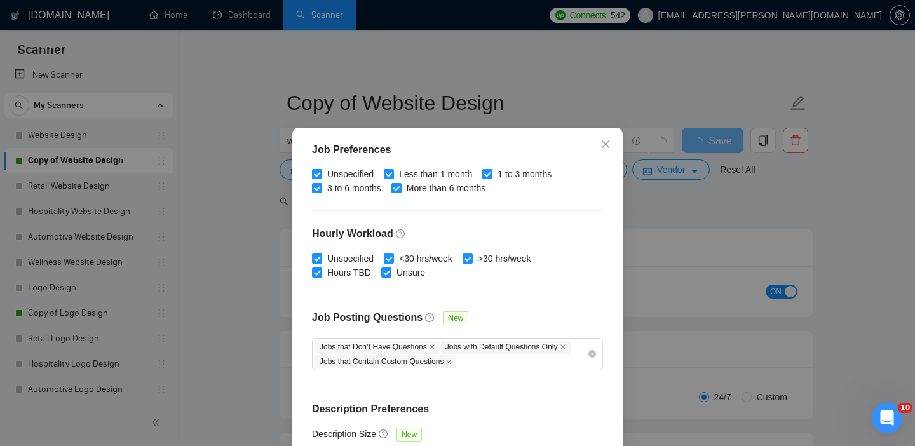
scroll to position [90, 0]
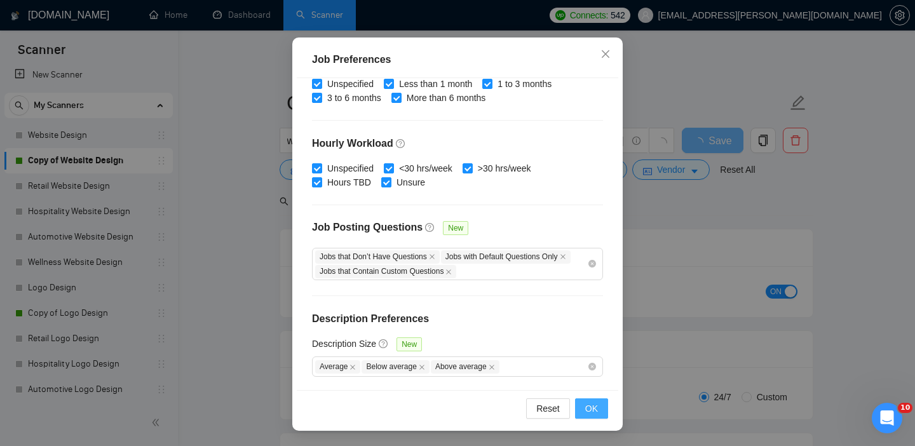
type input "80"
click at [596, 406] on span "OK" at bounding box center [591, 408] width 13 height 14
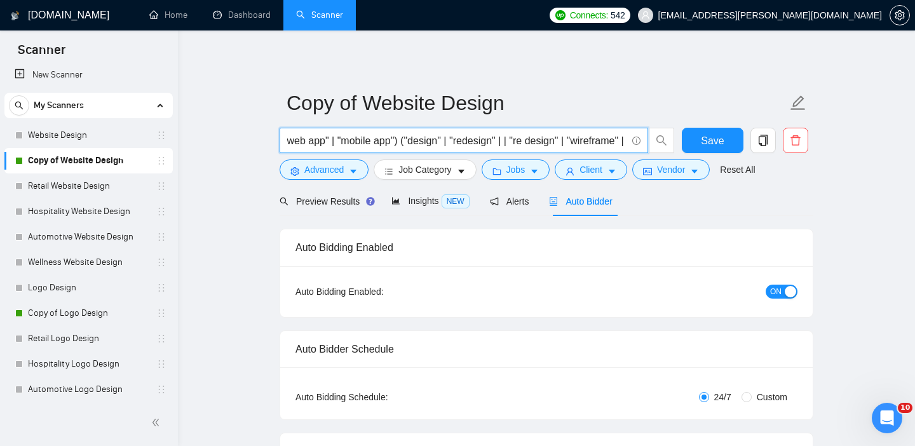
click at [310, 140] on input "((website | "web site" | (landing) | "online store" | "ecommerce" | "e-commerce…" at bounding box center [456, 141] width 339 height 16
click at [479, 139] on input "((website | "web site" | (landing) | "online store" | "ecommerce" | "e-commerce…" at bounding box center [456, 141] width 339 height 16
type input "((website | "web site" | (landing) | "online store" | "ecommerce" | "e-commerce…"
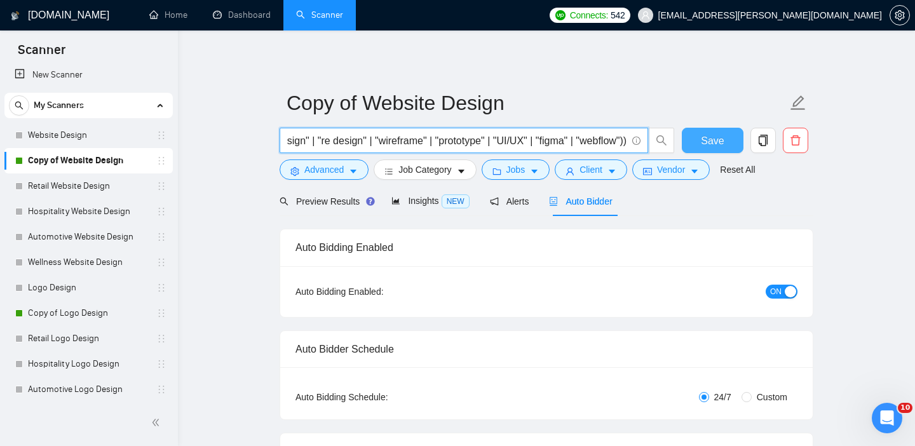
scroll to position [0, 0]
click at [691, 141] on button "Save" at bounding box center [713, 140] width 62 height 25
